Goal: Find specific page/section: Find specific page/section

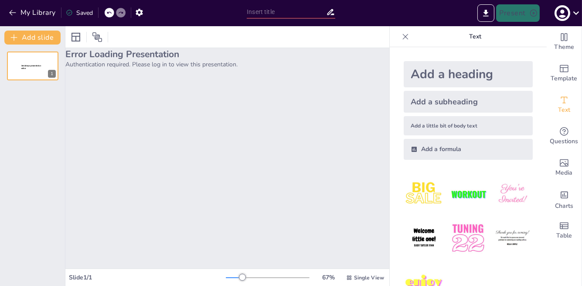
click at [205, 61] on p "Authentication required. Please log in to view this presentation." at bounding box center [227, 64] width 324 height 8
click at [181, 65] on p "Authentication required. Please log in to view this presentation." at bounding box center [227, 64] width 324 height 8
click at [188, 59] on h2 "Error Loading Presentation" at bounding box center [227, 54] width 324 height 12
click at [174, 59] on h2 "Error Loading Presentation" at bounding box center [227, 54] width 324 height 12
click at [571, 13] on icon at bounding box center [576, 13] width 12 height 12
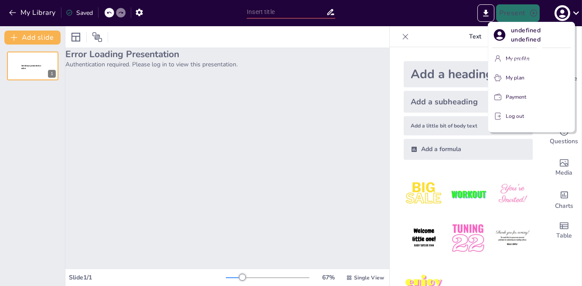
click at [520, 36] on p "undefined undefined" at bounding box center [541, 35] width 60 height 18
click at [327, 123] on div at bounding box center [291, 143] width 582 height 286
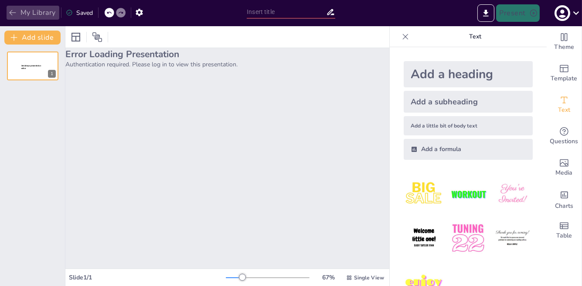
click at [37, 17] on button "My Library" at bounding box center [33, 13] width 53 height 14
